Goal: Task Accomplishment & Management: Manage account settings

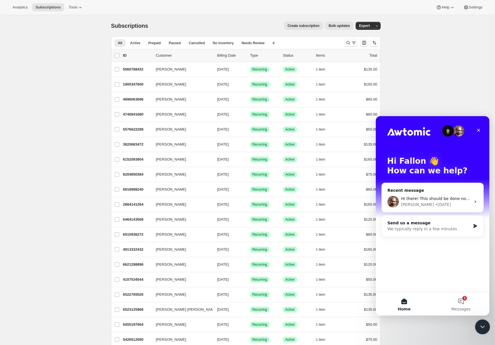
click at [480, 322] on div "Close Intercom Messenger" at bounding box center [482, 327] width 14 height 14
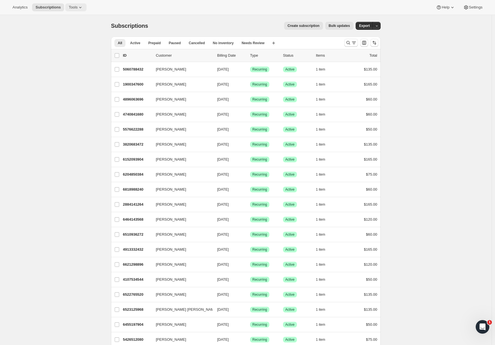
click at [75, 9] on span "Tools" at bounding box center [73, 7] width 9 height 5
click at [85, 18] on span "Subscription Plans" at bounding box center [69, 19] width 31 height 4
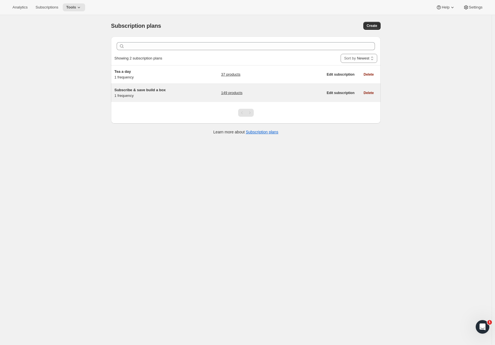
click at [147, 90] on span "Subscribe & save build a box" at bounding box center [139, 90] width 51 height 4
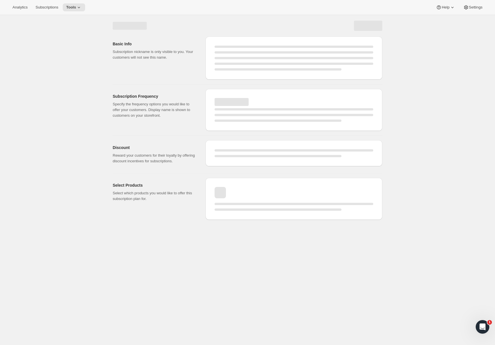
select select "WEEK"
select select "MONTH"
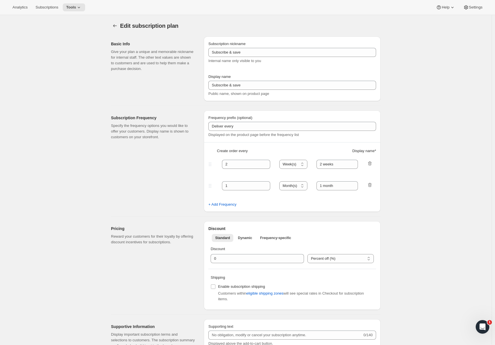
type input "Subscribe & save build a box"
type input "$5 Teas - Monthly Subscription"
type input "1"
select select "MONTH"
type input "month"
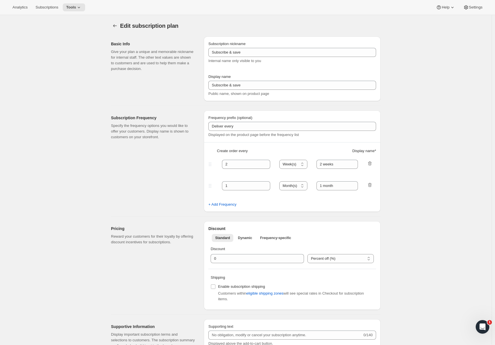
type input "0.0"
select select "FIXED_AMOUNT"
type input "No obligation, cancel at any time. If subscribed for five months, get a $25 cre…"
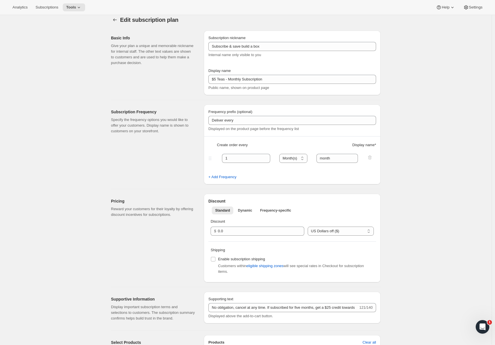
scroll to position [12, 0]
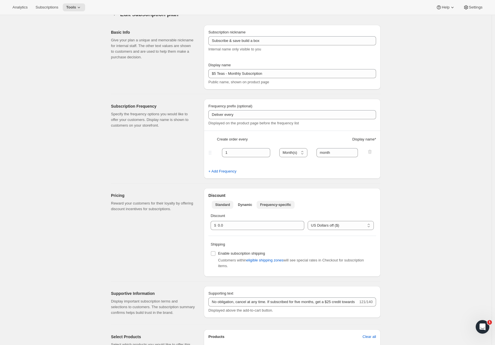
click at [277, 203] on span "Frequency-specific" at bounding box center [275, 205] width 31 height 5
select select "FIXED_AMOUNT"
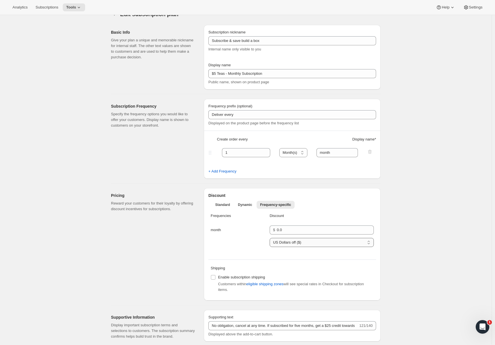
click at [291, 244] on select "Percent off (%) US Dollars off ($)" at bounding box center [321, 242] width 104 height 9
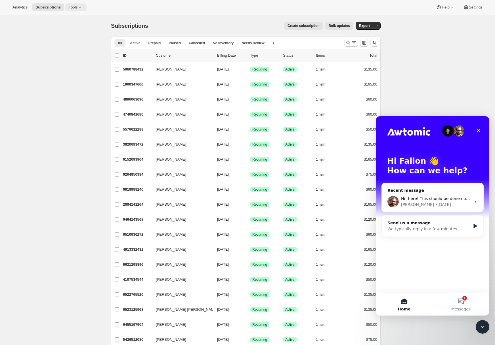
click at [75, 10] on button "Tools" at bounding box center [75, 7] width 21 height 8
click at [65, 34] on button "Bundles" at bounding box center [75, 38] width 61 height 9
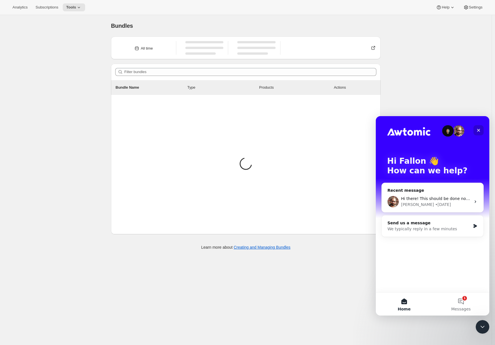
click at [480, 130] on icon "Close" at bounding box center [478, 130] width 5 height 5
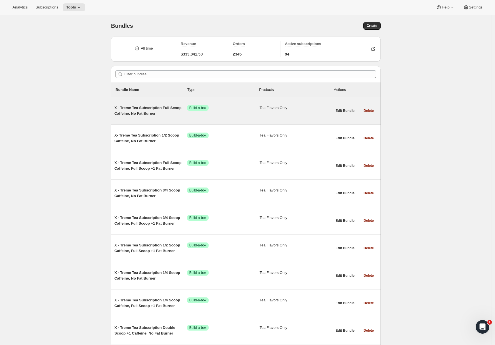
click at [141, 107] on span "X - Treme Tea Subscription Full Scoop Caffeine, No Fat Burner" at bounding box center [150, 110] width 73 height 11
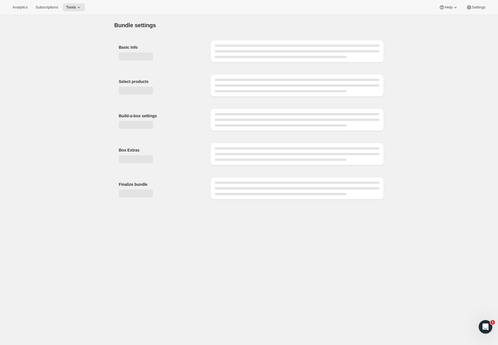
type input "X - Treme Tea Subscription Full Scoop Caffeine, No Fat Burner"
checkbox input "true"
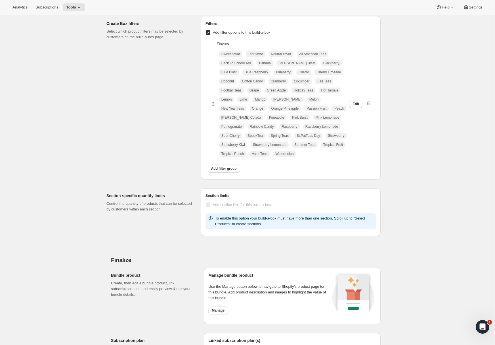
scroll to position [491, 0]
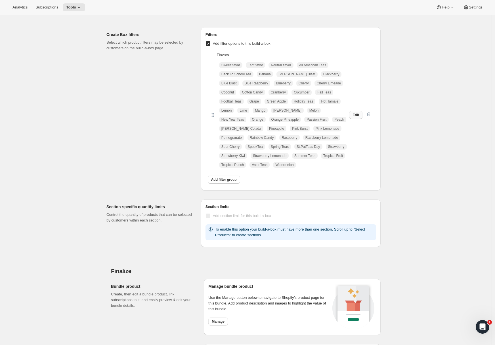
click at [353, 115] on button "Edit" at bounding box center [355, 115] width 13 height 8
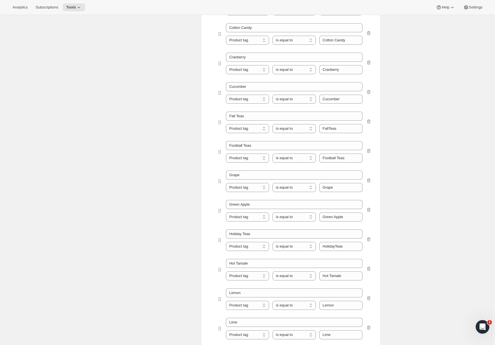
scroll to position [1106, 0]
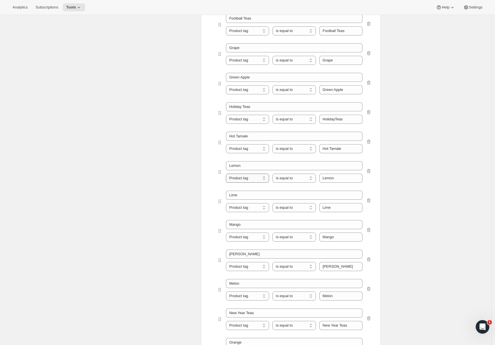
click at [263, 180] on select "Product tag Variant's title" at bounding box center [247, 178] width 43 height 9
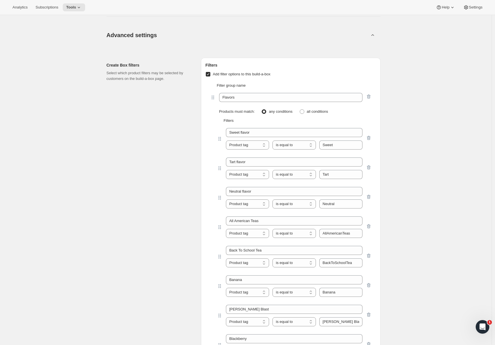
scroll to position [0, 0]
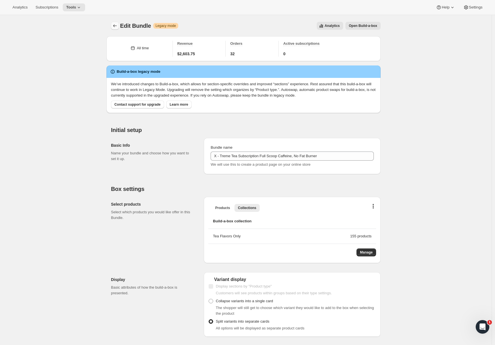
click at [115, 25] on icon "Bundles" at bounding box center [115, 26] width 6 height 6
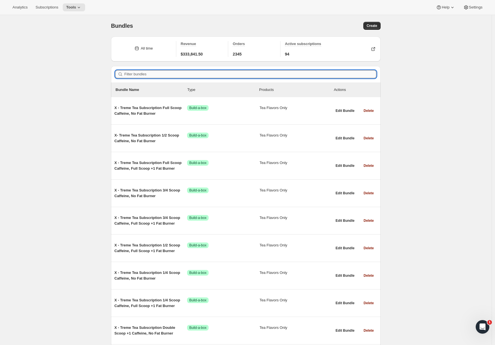
click at [157, 72] on input "Filter bundles" at bounding box center [250, 74] width 252 height 8
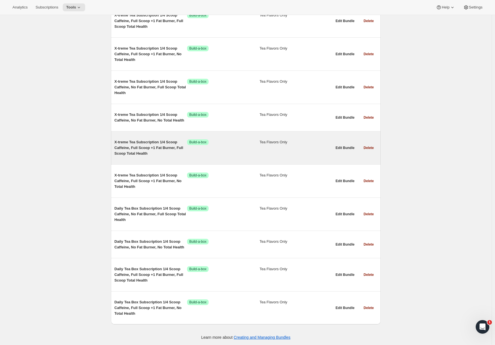
scroll to position [684, 0]
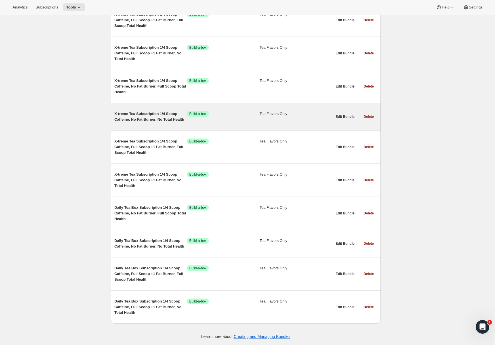
type input "1/4"
click at [231, 122] on div "X-treme Tea Subscription 1/4 Scoop Caffeine, No Fat Burner, No Total Health Suc…" at bounding box center [223, 116] width 218 height 11
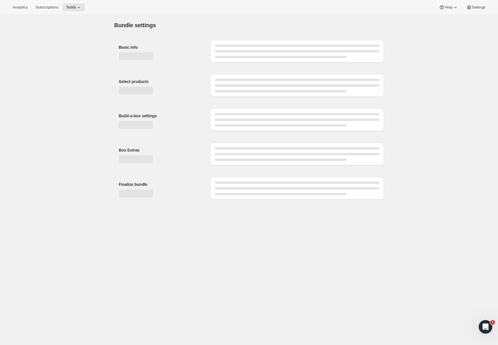
type input "X-treme Tea Subscription 1/4 Scoop Caffeine, No Fat Burner, No Total Health"
checkbox input "true"
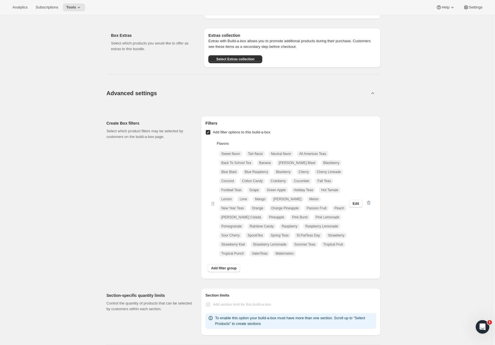
scroll to position [417, 0]
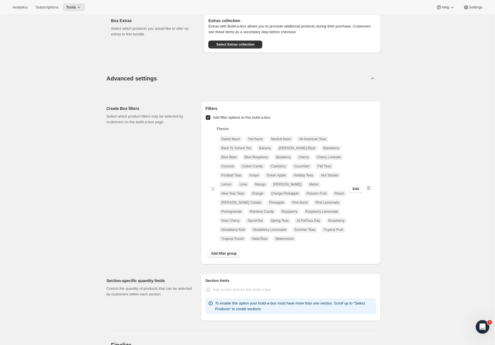
click at [219, 254] on span "Add filter group" at bounding box center [224, 254] width 26 height 5
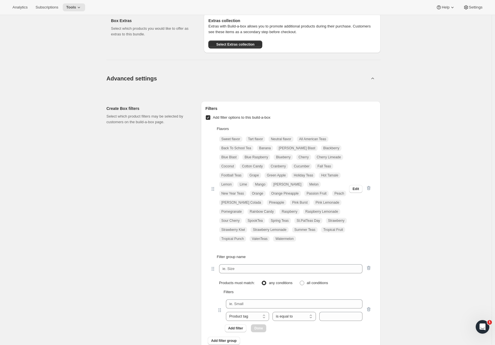
scroll to position [429, 0]
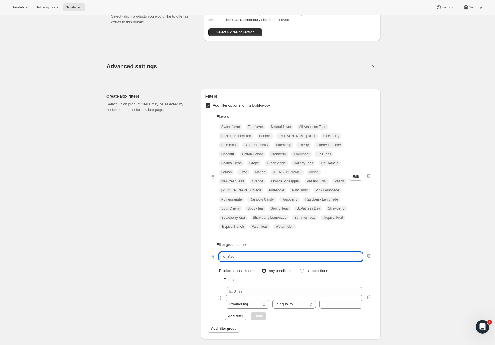
click at [259, 257] on input "text" at bounding box center [290, 256] width 143 height 9
type input "Type of"
click at [239, 288] on input "text" at bounding box center [294, 292] width 136 height 9
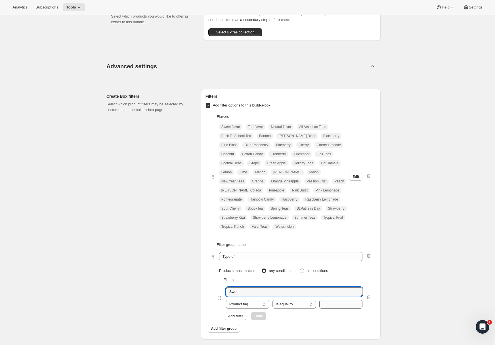
type input "Sweet"
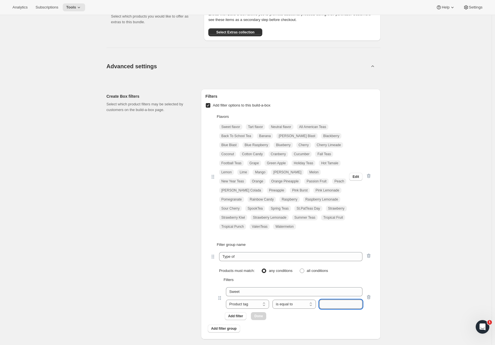
click at [323, 304] on input "text" at bounding box center [340, 304] width 43 height 9
click at [355, 178] on span "Edit" at bounding box center [355, 177] width 7 height 5
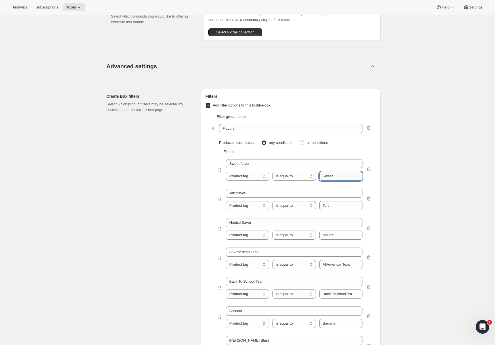
click at [351, 180] on input "Sweet" at bounding box center [340, 176] width 43 height 9
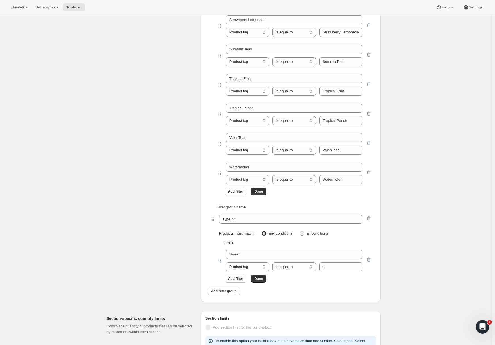
scroll to position [2156, 0]
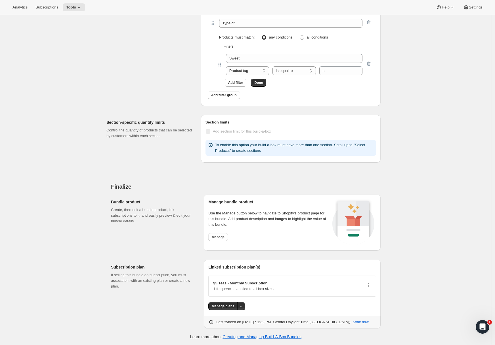
click at [333, 66] on div "Sweet Product tag Variant's title Product tag is equal to is not equal to conta…" at bounding box center [294, 65] width 136 height 22
click at [335, 69] on input "s" at bounding box center [340, 70] width 43 height 9
paste input "Sweet"
type input "Sweet"
click at [231, 85] on span "Add filter" at bounding box center [235, 83] width 15 height 5
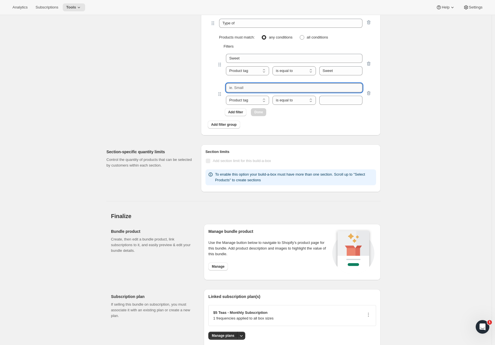
click at [239, 91] on input "text" at bounding box center [294, 87] width 136 height 9
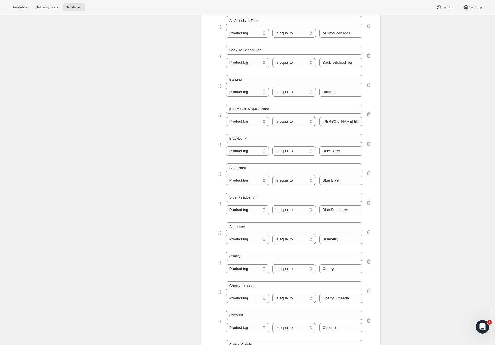
scroll to position [429, 0]
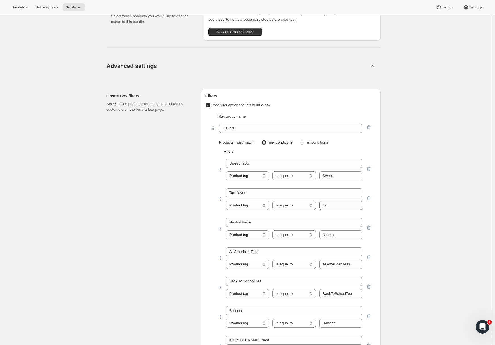
type input "Tart"
click at [338, 204] on input "Tart" at bounding box center [340, 205] width 43 height 9
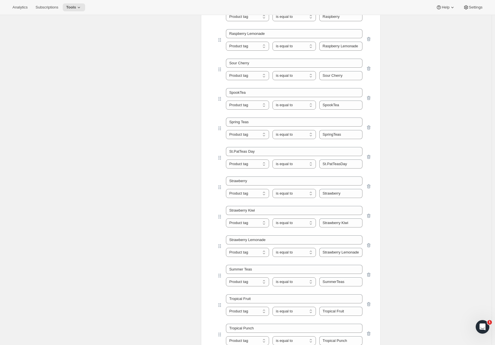
scroll to position [1980, 0]
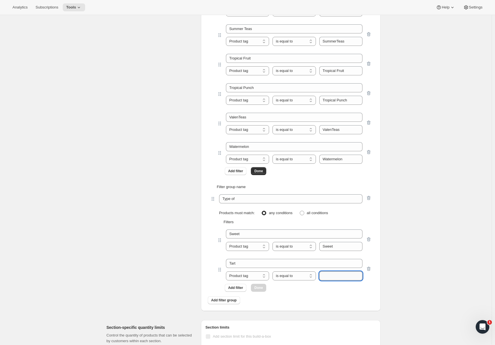
click at [329, 277] on input "text" at bounding box center [340, 276] width 43 height 9
paste input "Tart"
type input "Tart"
click at [238, 287] on span "Add filter" at bounding box center [235, 288] width 15 height 5
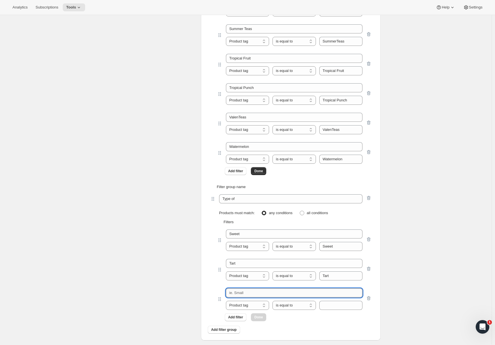
click at [248, 291] on input "text" at bounding box center [294, 293] width 136 height 9
type input "Neutral"
click at [323, 306] on input "text" at bounding box center [340, 305] width 43 height 9
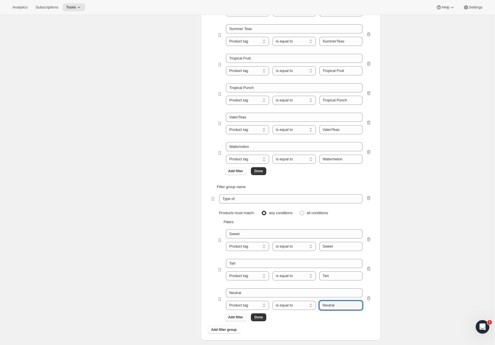
type input "Neutral"
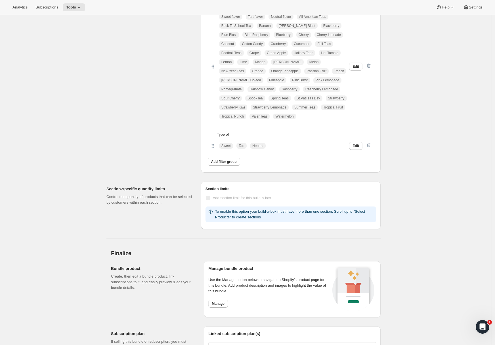
scroll to position [535, 0]
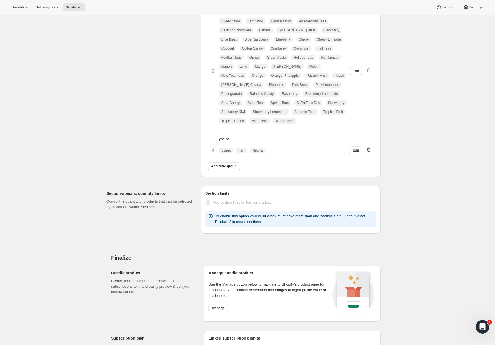
click at [370, 150] on icon "button" at bounding box center [369, 150] width 4 height 4
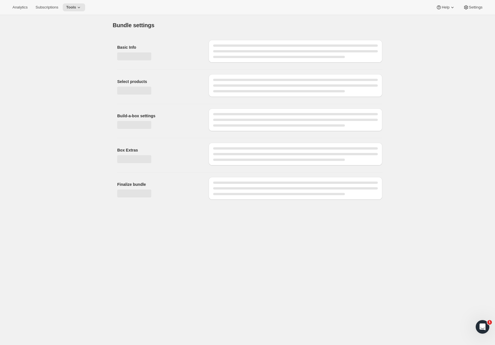
scroll to position [0, 0]
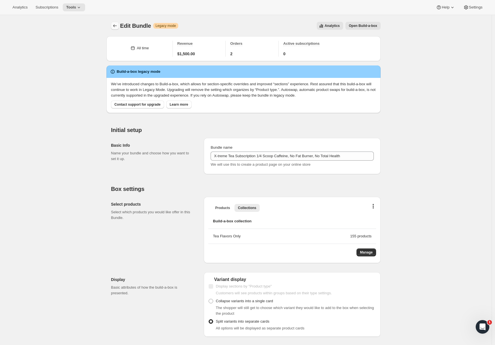
click at [119, 26] on button "Bundles" at bounding box center [115, 26] width 8 height 8
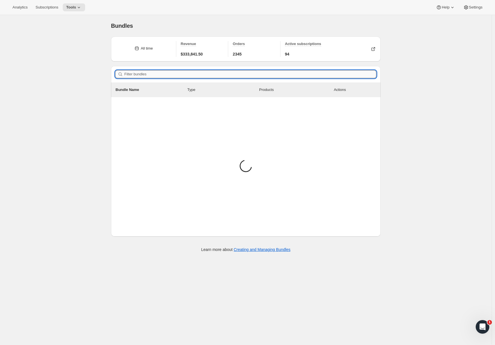
click at [177, 74] on input "Filter bundles" at bounding box center [250, 74] width 252 height 8
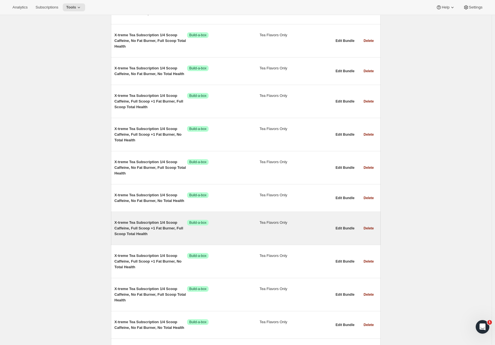
scroll to position [396, 0]
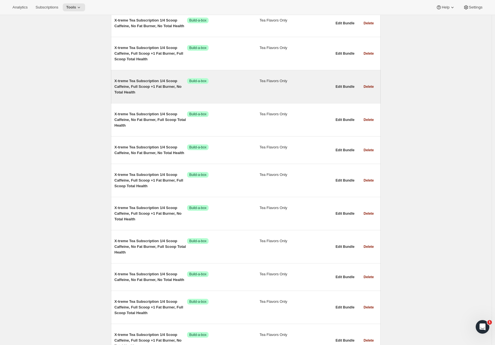
type input "1/4"
click at [148, 88] on span "X-treme Tea Subscription 1/4 Scoop Caffeine, Full Scoop +1 Fat Burner, No Total…" at bounding box center [150, 86] width 73 height 17
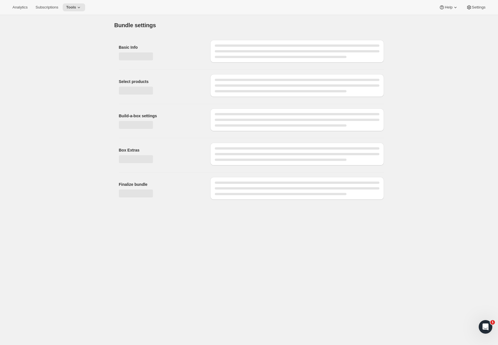
type input "X-treme Tea Subscription 1/4 Scoop Caffeine, Full Scoop +1 Fat Burner, No Total…"
checkbox input "true"
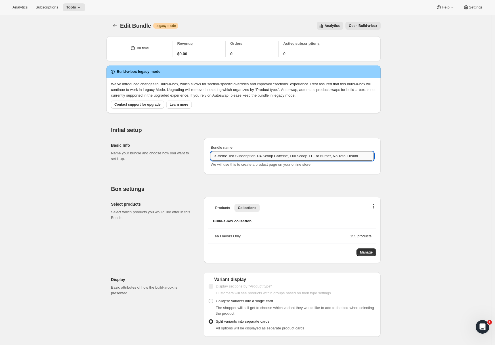
drag, startPoint x: 262, startPoint y: 156, endPoint x: 265, endPoint y: 157, distance: 3.7
click at [265, 157] on input "X-treme Tea Subscription 1/4 Scoop Caffeine, Full Scoop +1 Fat Burner, No Total…" at bounding box center [291, 156] width 163 height 9
click at [261, 157] on input "X-treme Tea Subscription 1/4 Scoop Caffeine, Full Scoop +1 Fat Burner, No Total…" at bounding box center [291, 156] width 163 height 9
drag, startPoint x: 260, startPoint y: 157, endPoint x: 265, endPoint y: 157, distance: 5.7
click at [265, 157] on input "X-treme Tea Subscription 1/4 Scoop Caffeine, Full Scoop +1 Fat Burner, No Total…" at bounding box center [291, 156] width 163 height 9
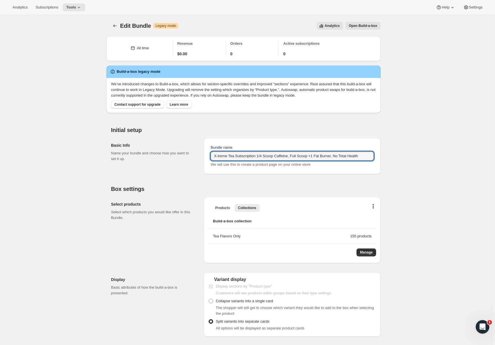
click at [121, 28] on div "Edit Bundle Warning Legacy mode Analytics Open Build-a-box More actions Analyti…" at bounding box center [245, 26] width 269 height 8
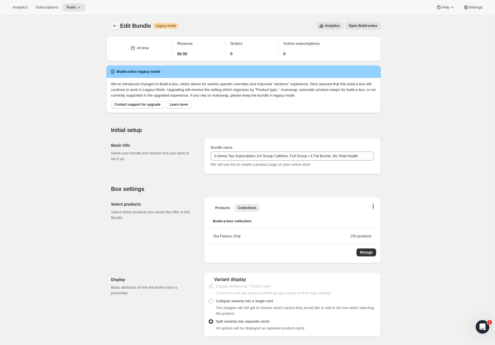
click at [119, 26] on button "Bundles" at bounding box center [115, 26] width 8 height 8
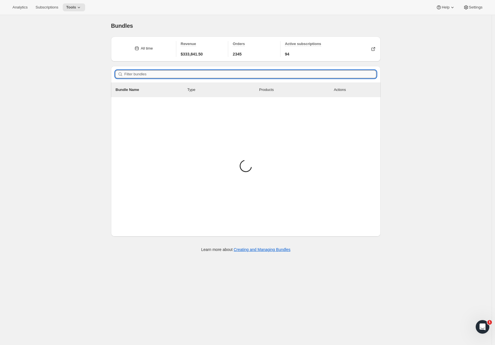
click at [245, 75] on input "Filter bundles" at bounding box center [250, 74] width 252 height 8
paste input "1/4"
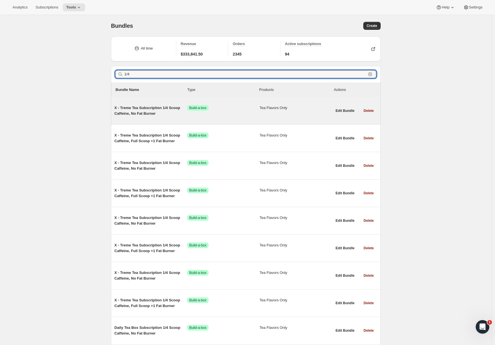
type input "1/4"
click at [154, 109] on span "X - Treme Tea Subscription 1/4 Scoop Caffeine, No Fat Burner" at bounding box center [150, 110] width 73 height 11
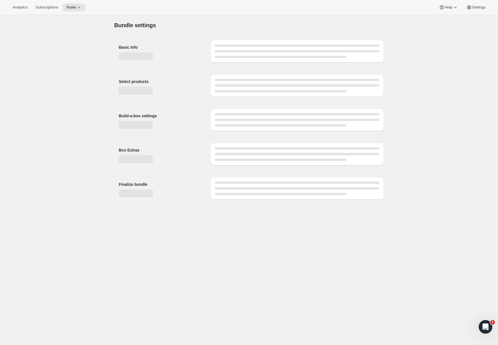
type input "X - Treme Tea Subscription 1/4 Scoop Caffeine, No Fat Burner"
checkbox input "true"
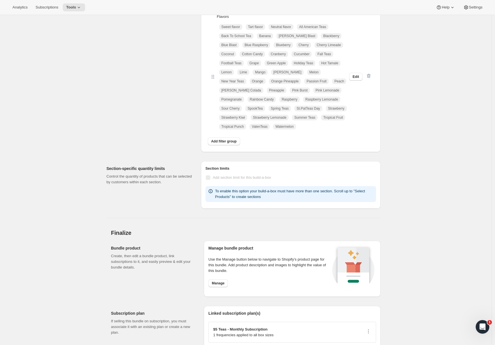
scroll to position [520, 0]
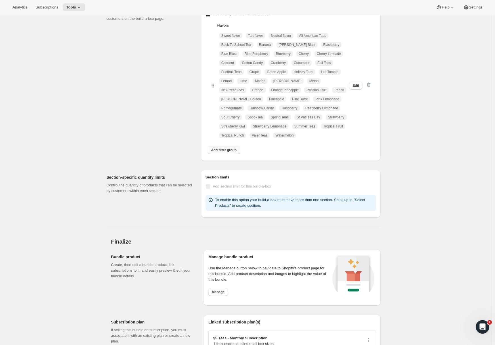
click at [229, 147] on button "Add filter group" at bounding box center [224, 150] width 32 height 8
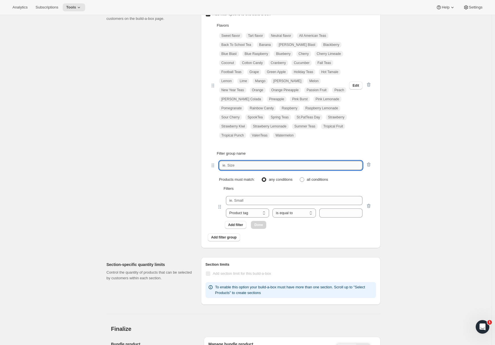
click at [233, 165] on input "text" at bounding box center [290, 165] width 143 height 9
type input "Type of"
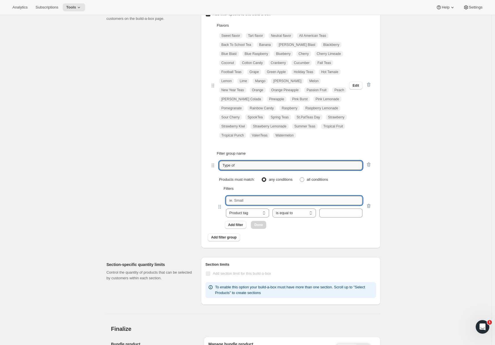
click at [237, 200] on input "text" at bounding box center [294, 200] width 136 height 9
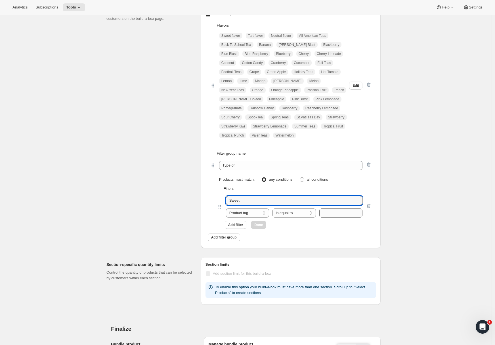
type input "Sweet"
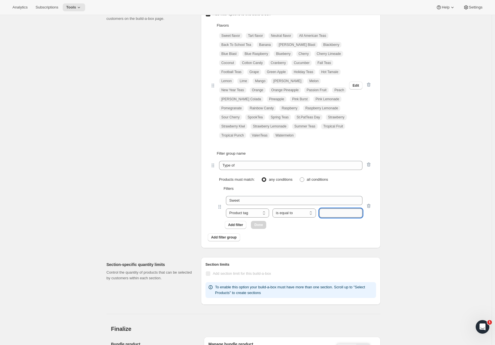
click at [332, 210] on input "text" at bounding box center [340, 213] width 43 height 9
paste input "Sweet"
type input "Sweet"
click at [239, 227] on span "Add filter" at bounding box center [235, 225] width 15 height 5
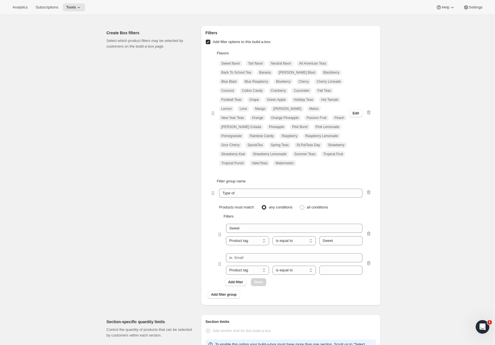
scroll to position [637, 0]
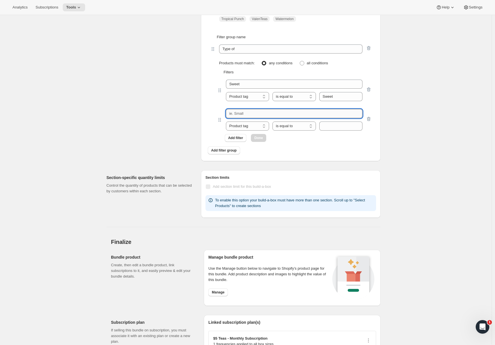
click at [253, 111] on input "text" at bounding box center [294, 113] width 136 height 9
type input "Tart"
click at [264, 126] on select "Product tag Variant's title" at bounding box center [247, 126] width 43 height 9
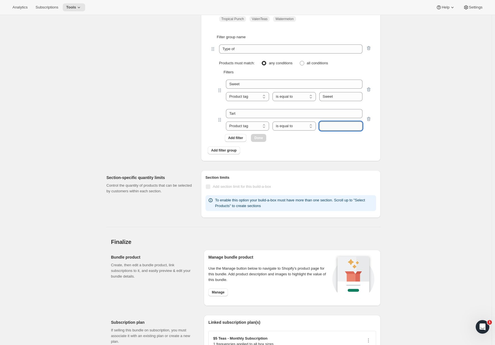
click at [329, 124] on input "text" at bounding box center [340, 126] width 43 height 9
type input "Tart"
click at [240, 141] on button "Add filter" at bounding box center [236, 138] width 22 height 8
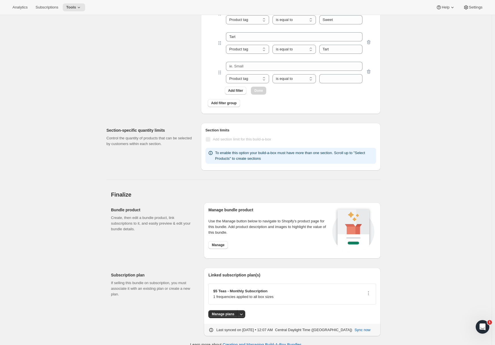
scroll to position [705, 0]
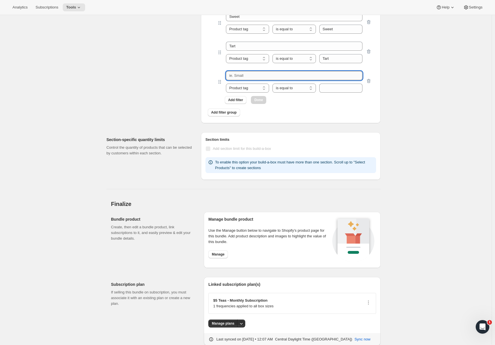
click at [245, 75] on input "text" at bounding box center [294, 75] width 136 height 9
type input "Neutral"
click at [337, 88] on input "text" at bounding box center [340, 88] width 43 height 9
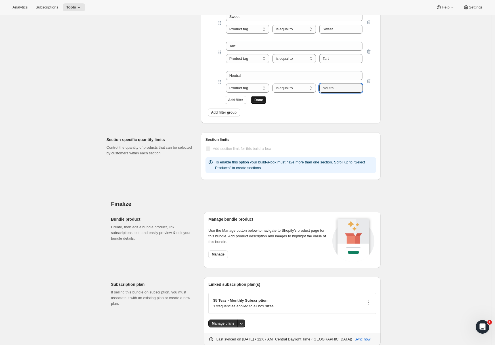
type input "Neutral"
click at [256, 102] on span "Done" at bounding box center [258, 100] width 9 height 5
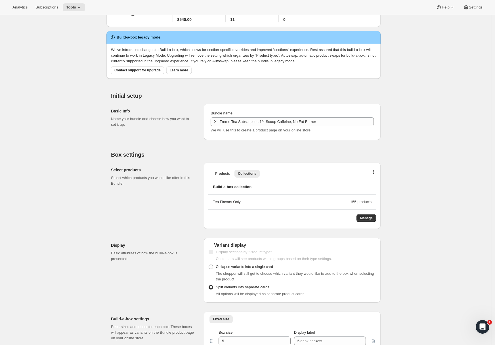
scroll to position [362, 0]
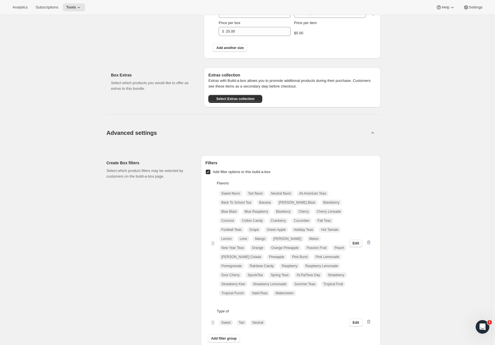
click at [359, 243] on span "Edit" at bounding box center [355, 243] width 7 height 5
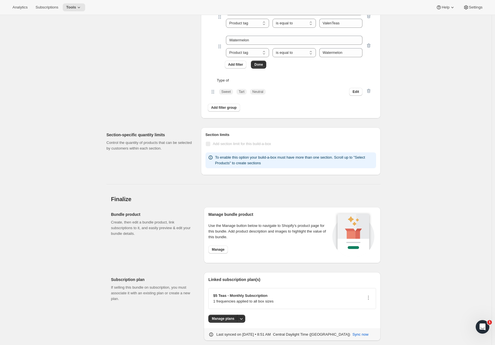
scroll to position [2086, 0]
click at [353, 90] on button "Edit" at bounding box center [355, 92] width 13 height 8
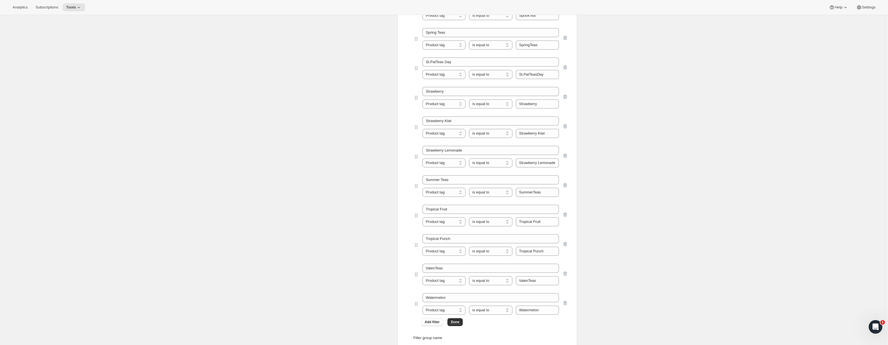
scroll to position [2108, 0]
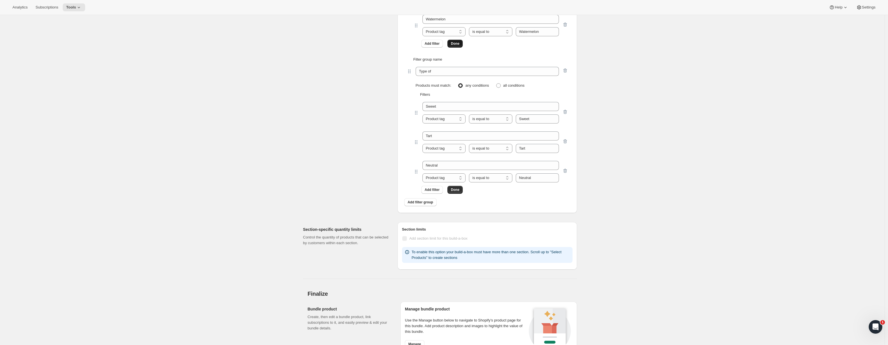
click at [453, 41] on span "Done" at bounding box center [455, 43] width 9 height 5
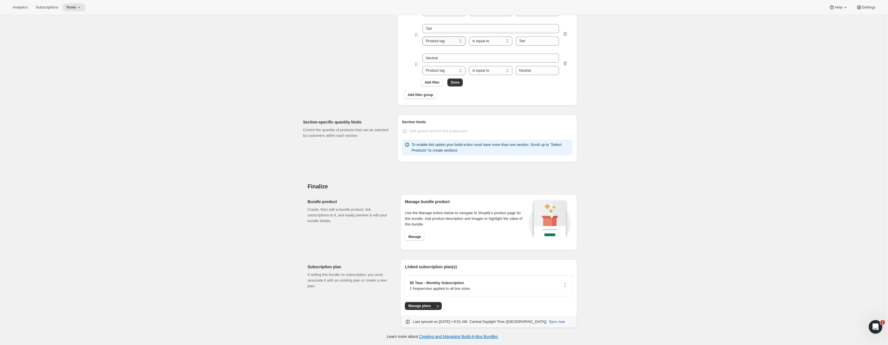
scroll to position [722, 0]
click at [457, 84] on span "Done" at bounding box center [455, 83] width 9 height 5
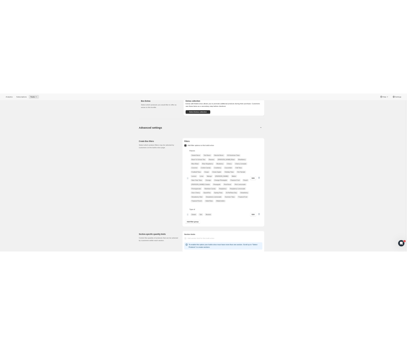
scroll to position [420, 0]
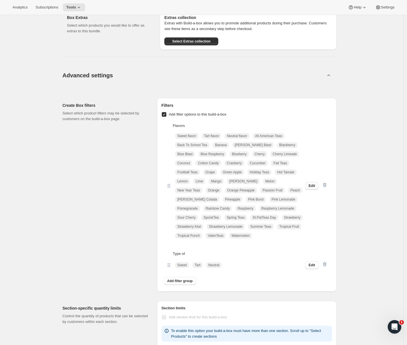
click at [309, 187] on button "Edit" at bounding box center [311, 186] width 13 height 8
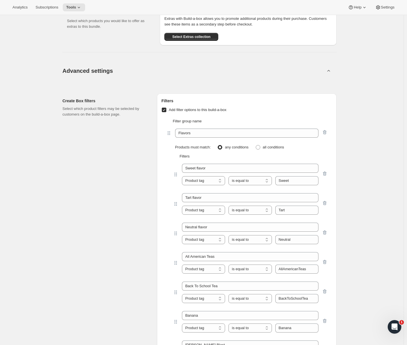
scroll to position [426, 0]
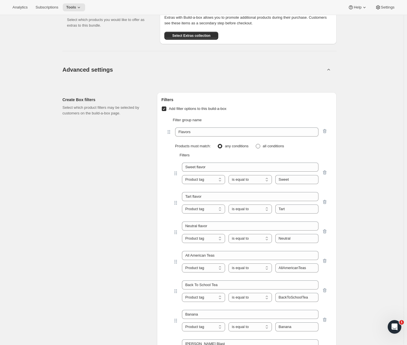
click at [268, 147] on span "all conditions" at bounding box center [273, 146] width 21 height 4
click at [256, 144] on input "all conditions" at bounding box center [256, 144] width 0 height 0
radio input "true"
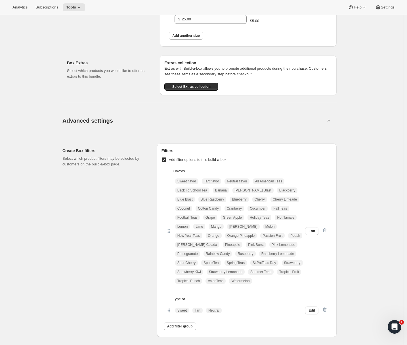
scroll to position [464, 0]
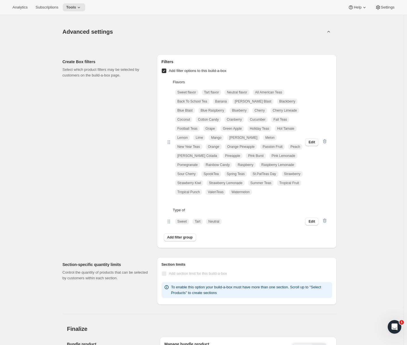
click at [309, 144] on button "Edit" at bounding box center [311, 142] width 13 height 8
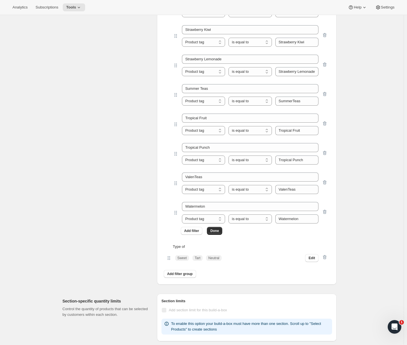
scroll to position [1958, 0]
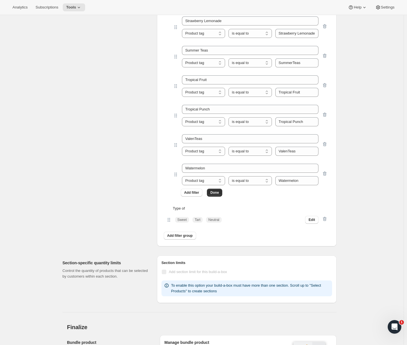
click at [300, 221] on div "Sweet Tart Neutral" at bounding box center [240, 220] width 130 height 6
click at [324, 219] on icon "button" at bounding box center [324, 220] width 1 height 2
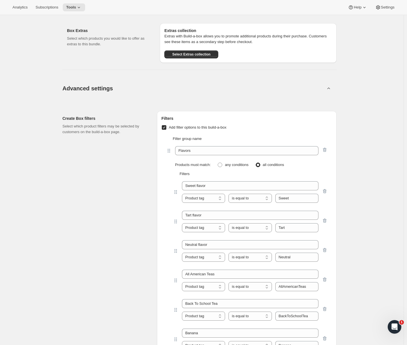
scroll to position [503, 0]
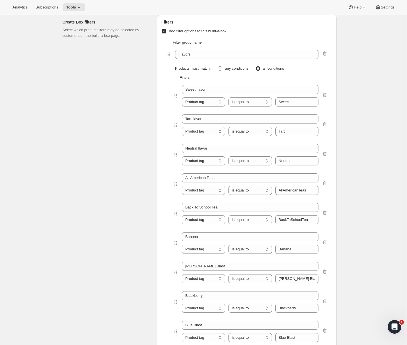
click at [229, 67] on span "any conditions" at bounding box center [237, 68] width 24 height 4
click at [218, 67] on input "any conditions" at bounding box center [218, 66] width 0 height 0
radio input "true"
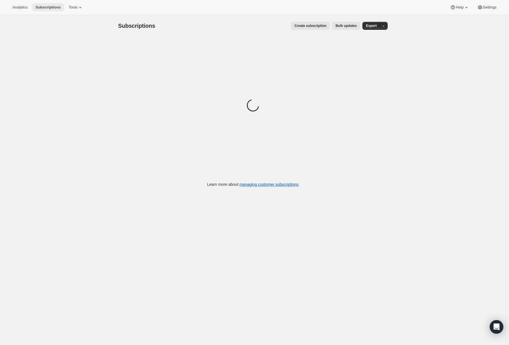
click at [59, 8] on span "Subscriptions" at bounding box center [47, 7] width 25 height 5
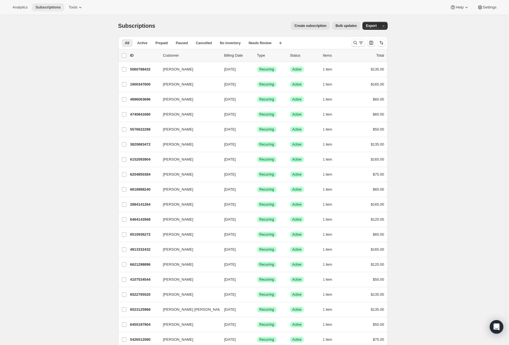
click at [54, 4] on button "Subscriptions" at bounding box center [48, 7] width 32 height 8
click at [73, 9] on span "Tools" at bounding box center [73, 7] width 9 height 5
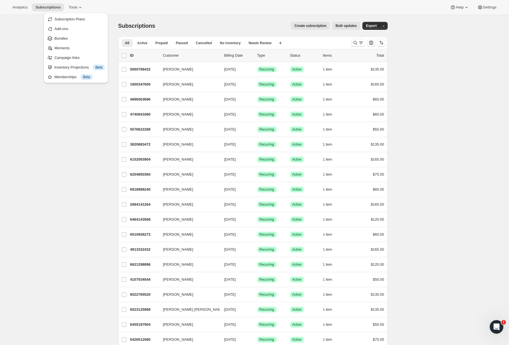
click at [79, 18] on span "Subscription Plans" at bounding box center [69, 19] width 31 height 4
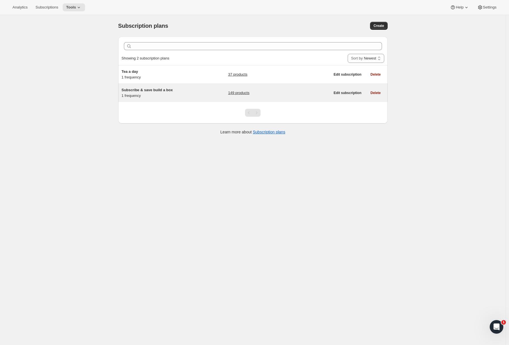
click at [150, 97] on div "Subscribe & save build a box 1 frequency" at bounding box center [157, 92] width 71 height 11
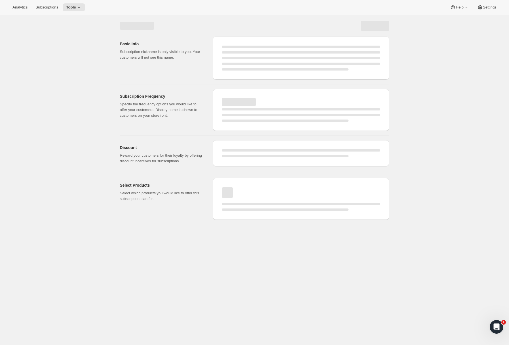
select select "WEEK"
select select "MONTH"
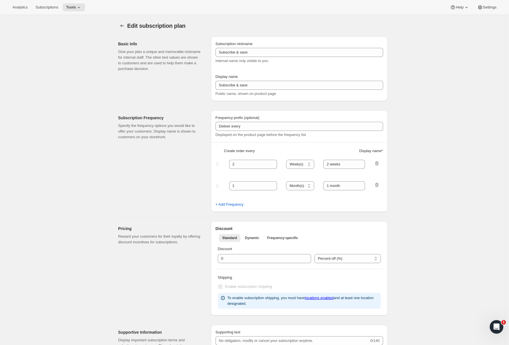
type input "Subscribe & save build a box"
type input "$5 Teas - Monthly Subscription"
type input "1"
select select "MONTH"
type input "month"
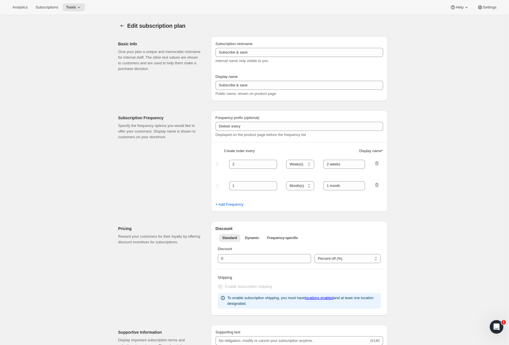
type input "0.0"
select select "FIXED_AMOUNT"
type input "No obligation, cancel at any time. If subscribed for five months, get a $25 cre…"
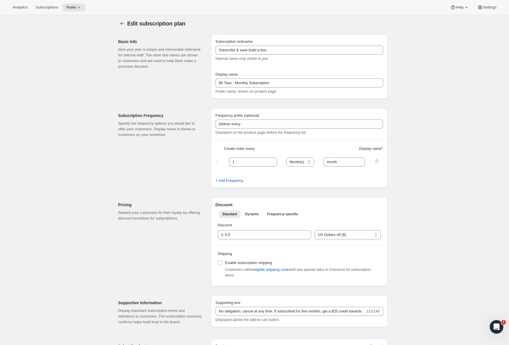
scroll to position [12, 0]
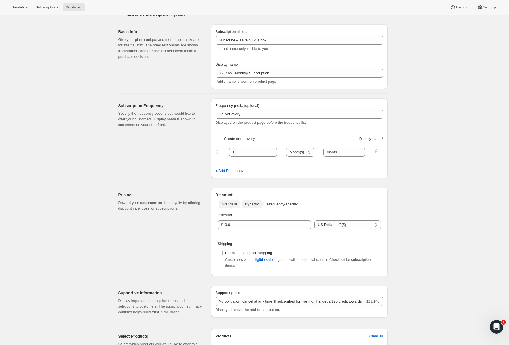
click at [253, 203] on span "Dynamic" at bounding box center [252, 204] width 14 height 5
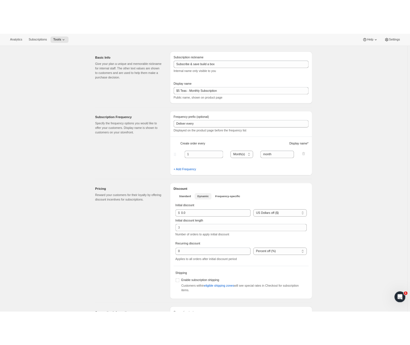
scroll to position [16, 0]
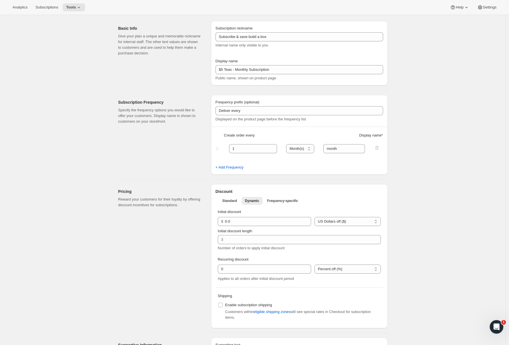
drag, startPoint x: 220, startPoint y: 259, endPoint x: 261, endPoint y: 256, distance: 41.0
click at [261, 256] on div "Initial discount length Number of orders to apply initial discount Recurring di…" at bounding box center [299, 254] width 163 height 56
drag, startPoint x: 219, startPoint y: 279, endPoint x: 302, endPoint y: 281, distance: 83.4
click at [302, 281] on div "Initial discount $ 0.0 Percent off (%) US Dollars off ($) US Dollars off ($) In…" at bounding box center [300, 245] width 168 height 77
click at [328, 221] on select "Percent off (%) US Dollars off ($)" at bounding box center [348, 221] width 66 height 9
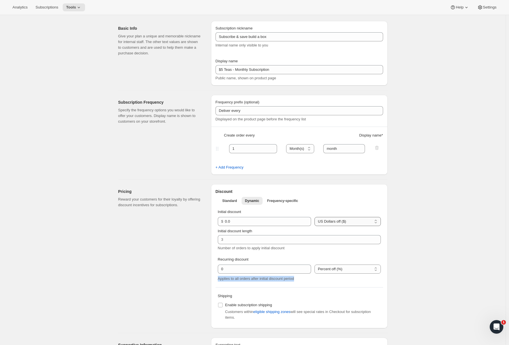
select select "PERCENTAGE"
click at [315, 217] on select "Percent off (%) US Dollars off ($)" at bounding box center [348, 221] width 66 height 9
click at [275, 219] on input "integer" at bounding box center [260, 221] width 85 height 9
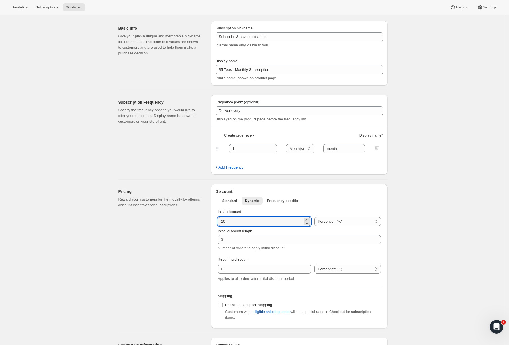
type input "10"
click at [191, 230] on div "Pricing Reward your customers for their loyalty by offering discount incentives…" at bounding box center [162, 256] width 88 height 144
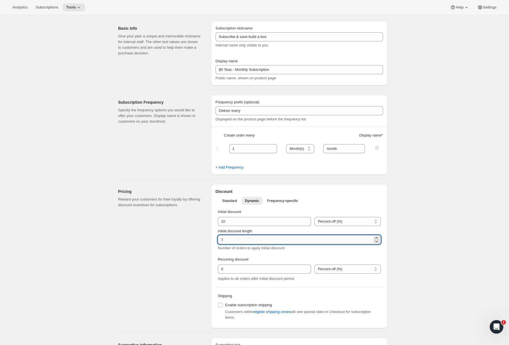
click at [231, 242] on input "Initial discount length" at bounding box center [295, 239] width 155 height 9
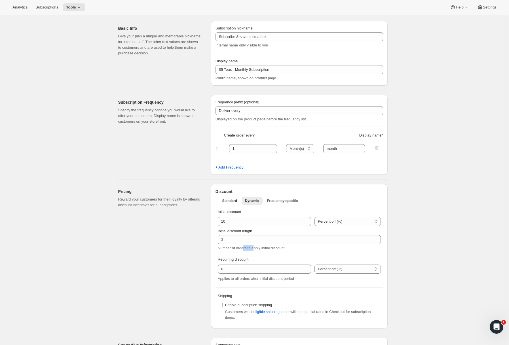
drag, startPoint x: 248, startPoint y: 249, endPoint x: 265, endPoint y: 254, distance: 17.3
click at [259, 252] on div "Number of orders to apply initial discount" at bounding box center [299, 251] width 163 height 11
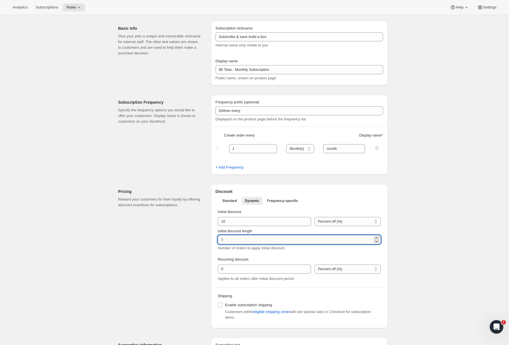
click at [307, 241] on input "Initial discount length" at bounding box center [295, 239] width 155 height 9
type input "1"
click at [188, 244] on div "Pricing Reward your customers for their loyalty by offering discount incentives…" at bounding box center [162, 256] width 88 height 144
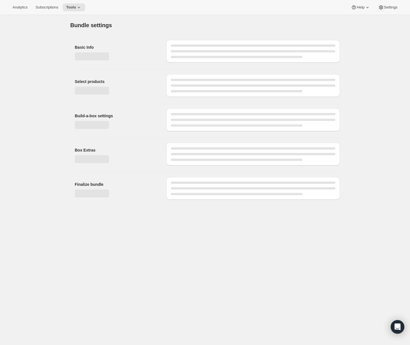
type input "X - Treme Tea Subscription 1/4 Scoop Caffeine, No Fat Burner"
checkbox input "true"
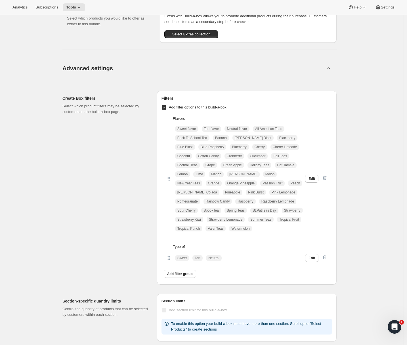
scroll to position [428, 0]
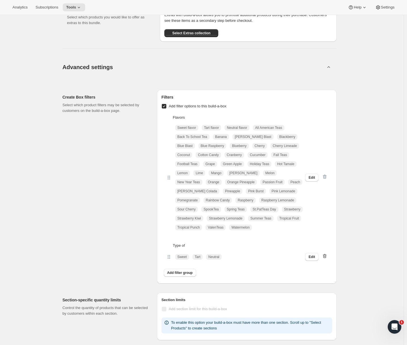
click at [324, 258] on icon "button" at bounding box center [325, 257] width 6 height 6
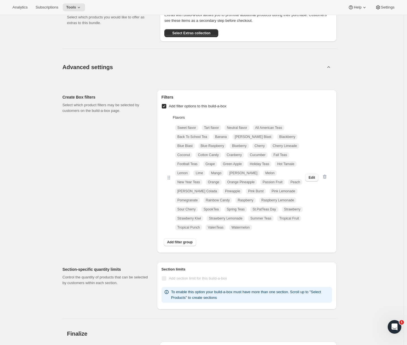
click at [313, 179] on span "Edit" at bounding box center [311, 178] width 7 height 5
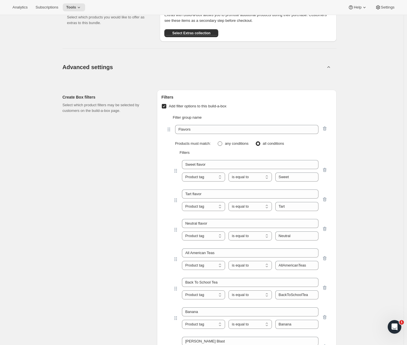
click at [222, 142] on span at bounding box center [220, 144] width 5 height 5
click at [218, 142] on input "any conditions" at bounding box center [218, 142] width 0 height 0
radio input "true"
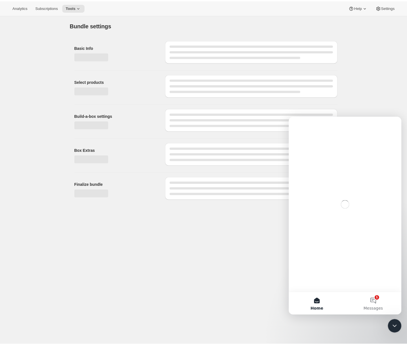
scroll to position [0, 0]
